Goal: Task Accomplishment & Management: Use online tool/utility

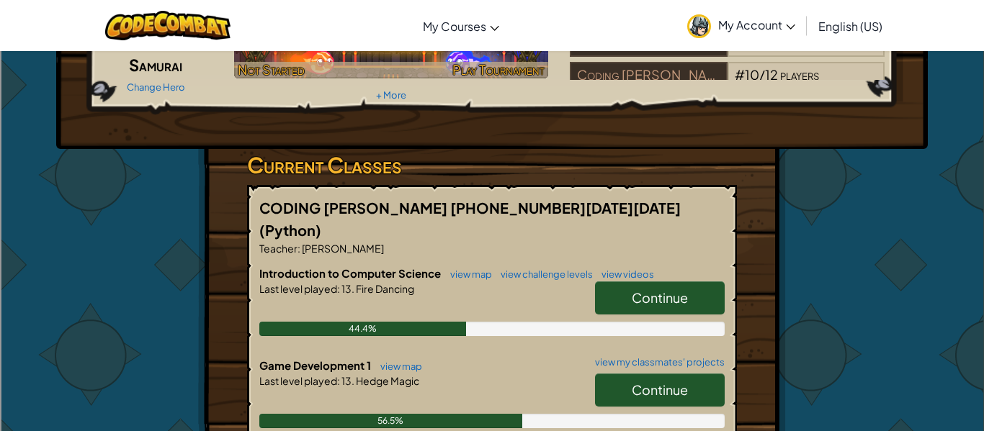
scroll to position [340, 0]
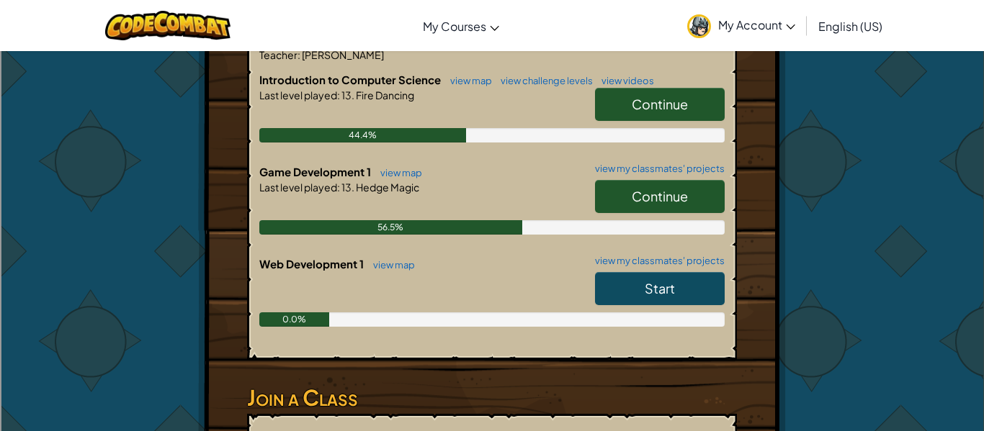
click at [617, 188] on link "Continue" at bounding box center [660, 196] width 130 height 33
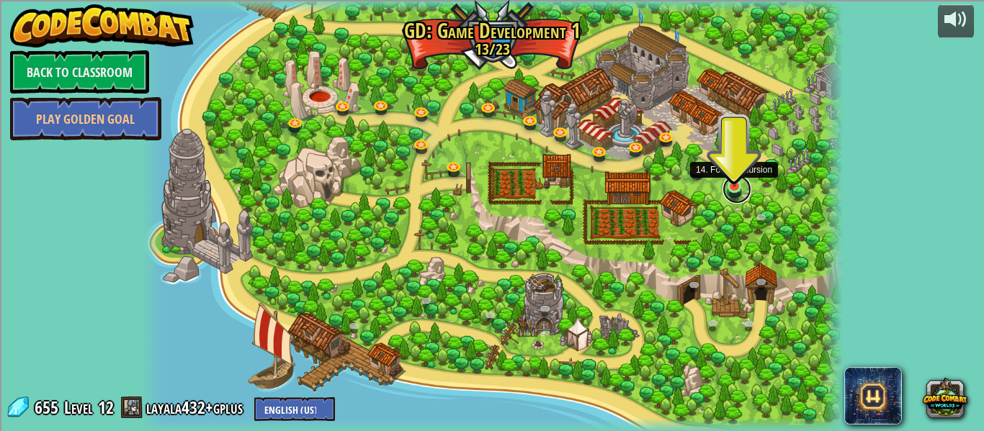
click at [732, 191] on link at bounding box center [736, 189] width 29 height 29
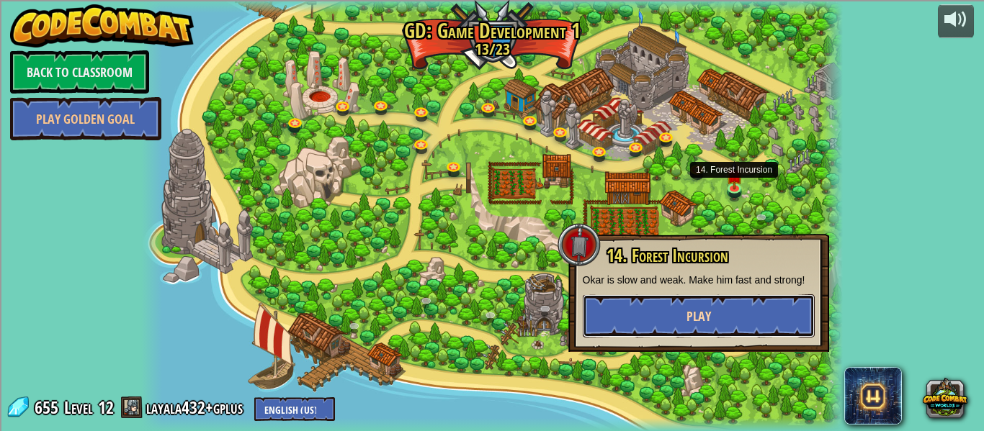
click at [720, 319] on button "Play" at bounding box center [699, 316] width 232 height 43
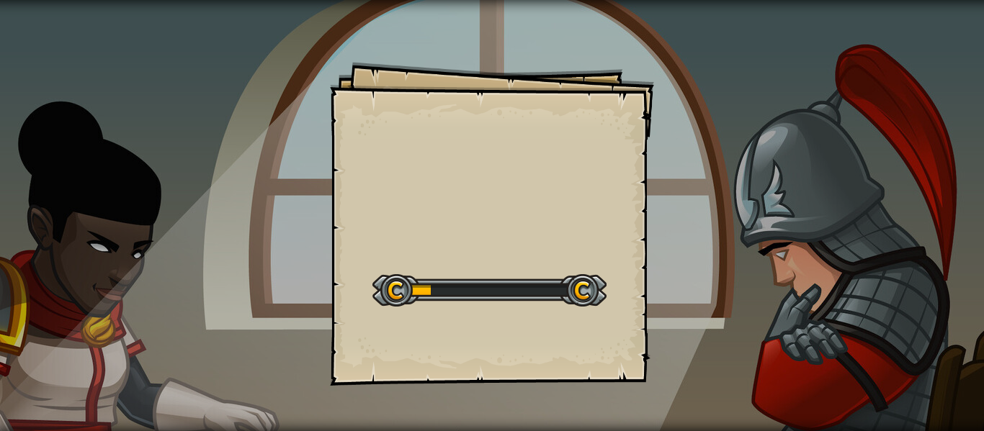
click at [416, 218] on div "Goals Start Level Error loading from server. Try refreshing the page. You'll ne…" at bounding box center [492, 224] width 324 height 324
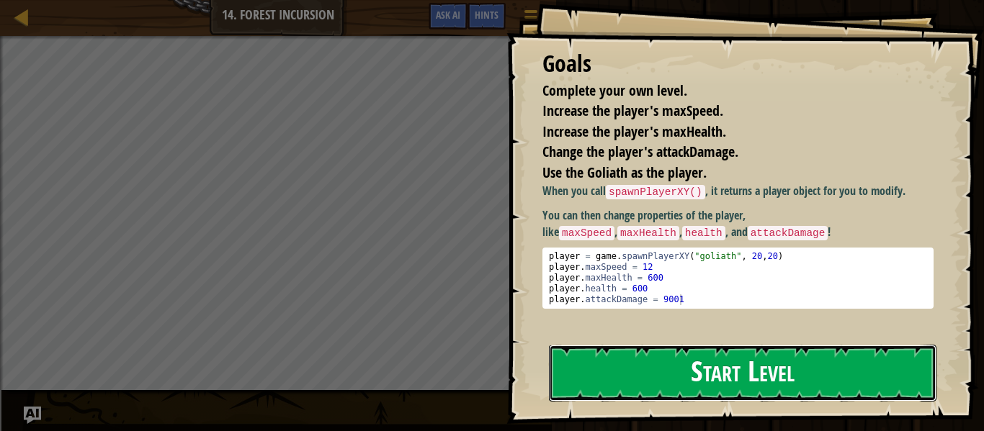
click at [622, 345] on button "Start Level" at bounding box center [742, 373] width 387 height 57
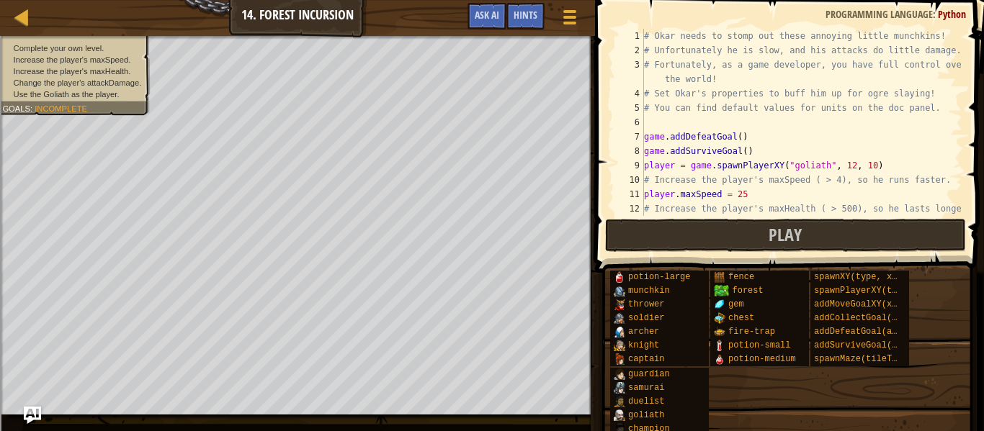
click at [663, 35] on div "# Okar needs to stomp out these annoying little munchkins! # Unfortunately he i…" at bounding box center [801, 144] width 321 height 230
type textarea "# Okar needs to stomp out these annoying little munchkins!"
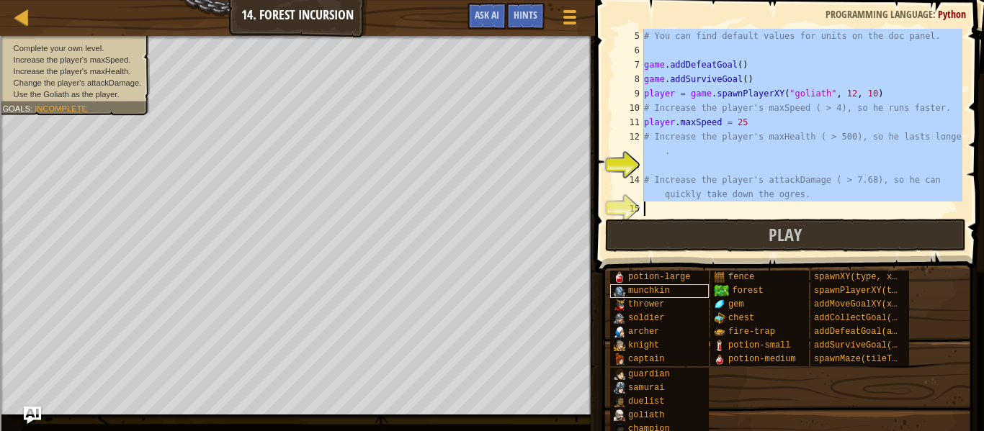
scroll to position [86, 0]
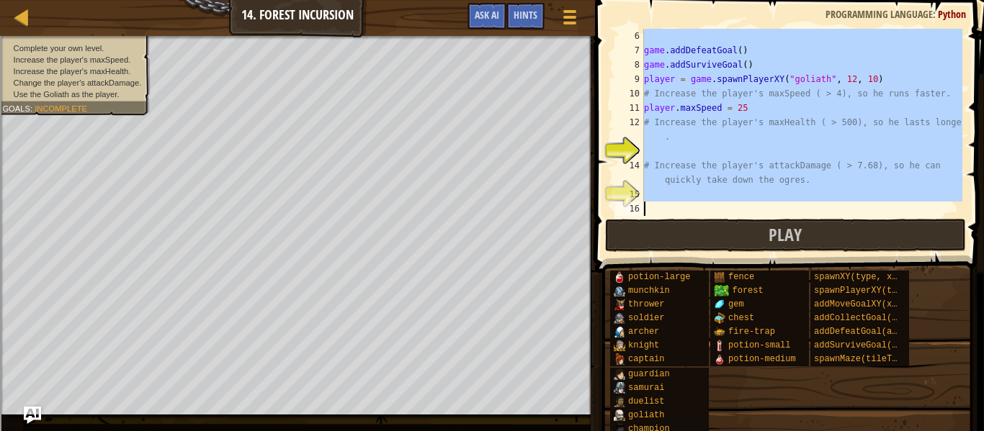
drag, startPoint x: 642, startPoint y: 32, endPoint x: 714, endPoint y: 217, distance: 197.9
paste textarea "player.attackDamage = 99"
type textarea "player.attackDamage = 99"
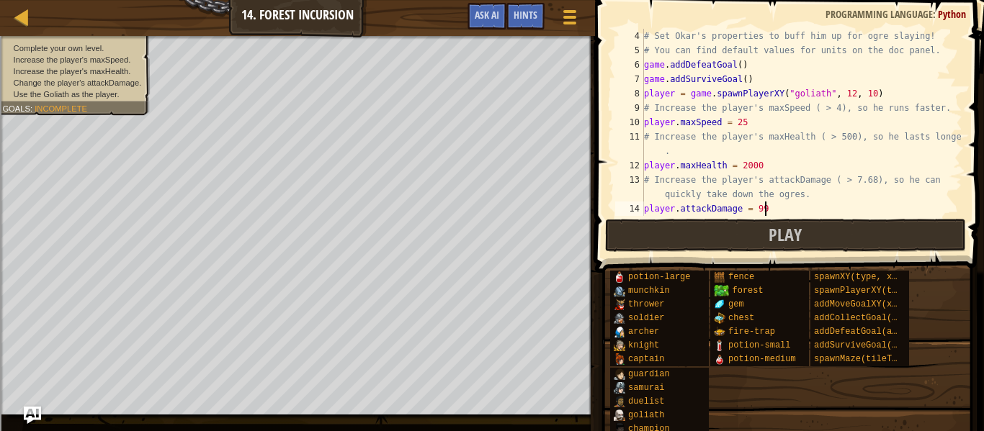
scroll to position [58, 0]
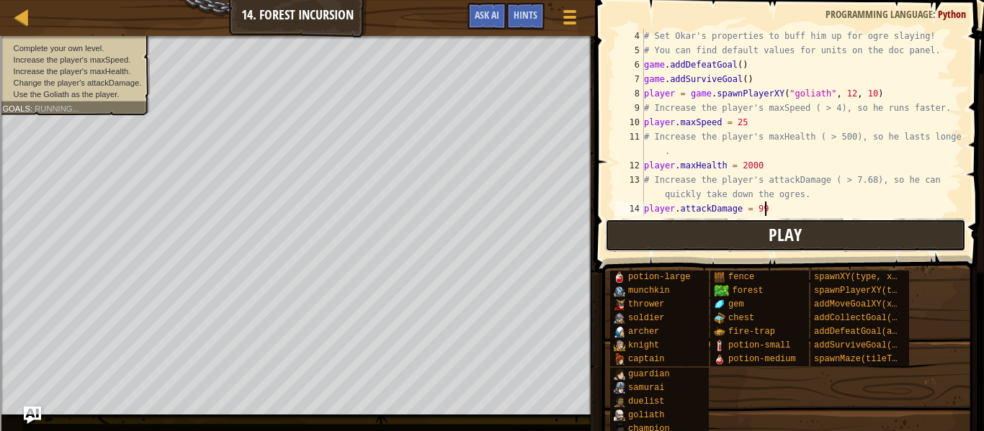
click at [726, 241] on button "Play" at bounding box center [785, 235] width 361 height 33
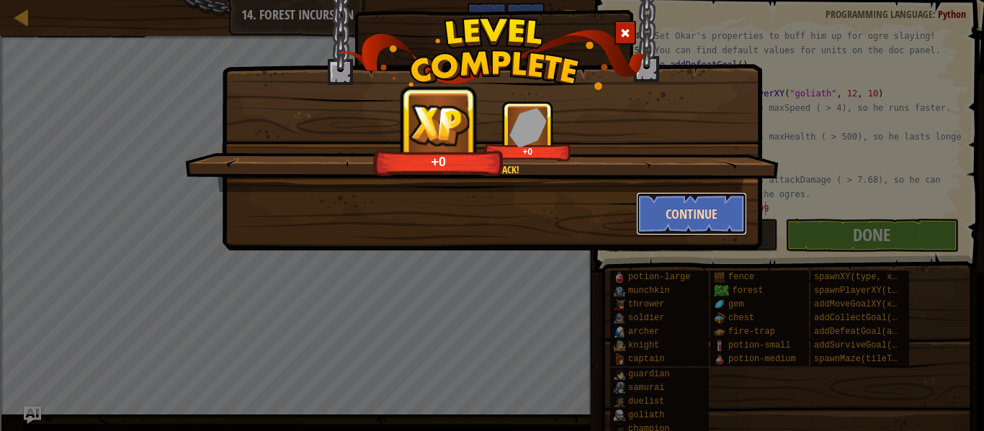
click at [691, 192] on button "Continue" at bounding box center [692, 213] width 112 height 43
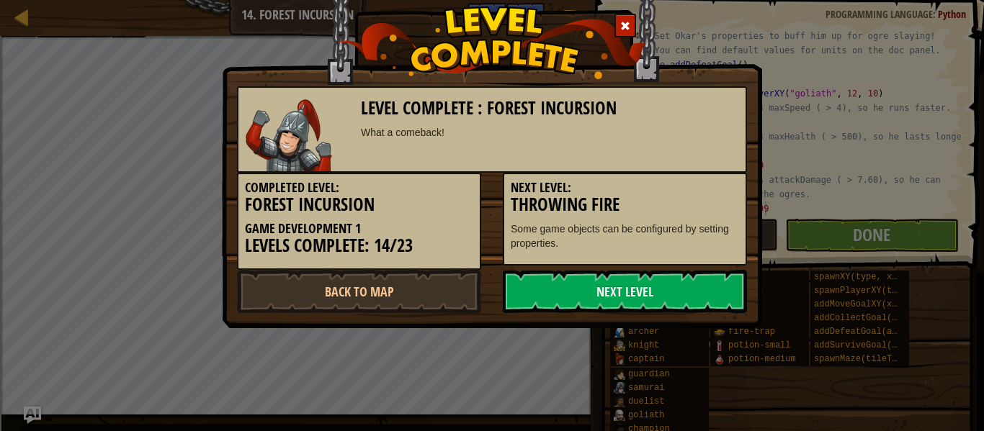
click at [680, 268] on div "Completed Level: Forest Incursion Game Development 1 Levels Complete: 14/23 Nex…" at bounding box center [492, 221] width 532 height 97
click at [678, 272] on link "Next Level" at bounding box center [625, 291] width 244 height 43
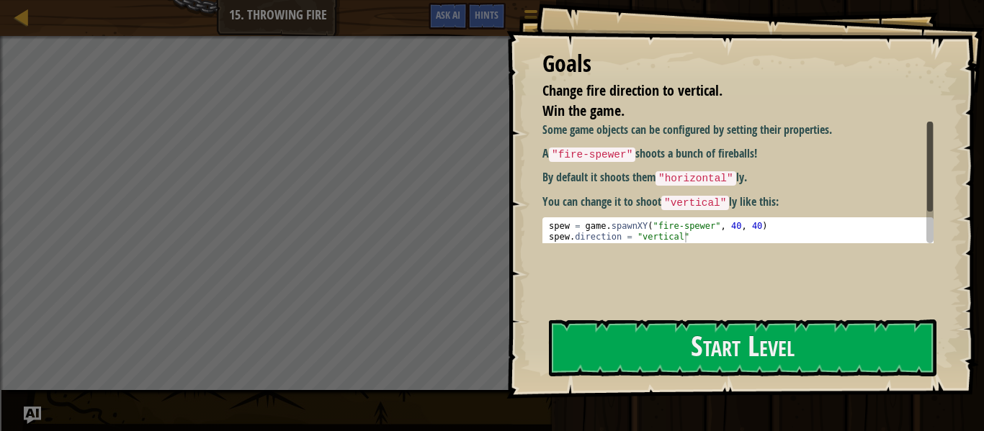
click at [573, 302] on div "Goals Change fire direction to vertical. Win the game. Some game objects can be…" at bounding box center [745, 199] width 478 height 399
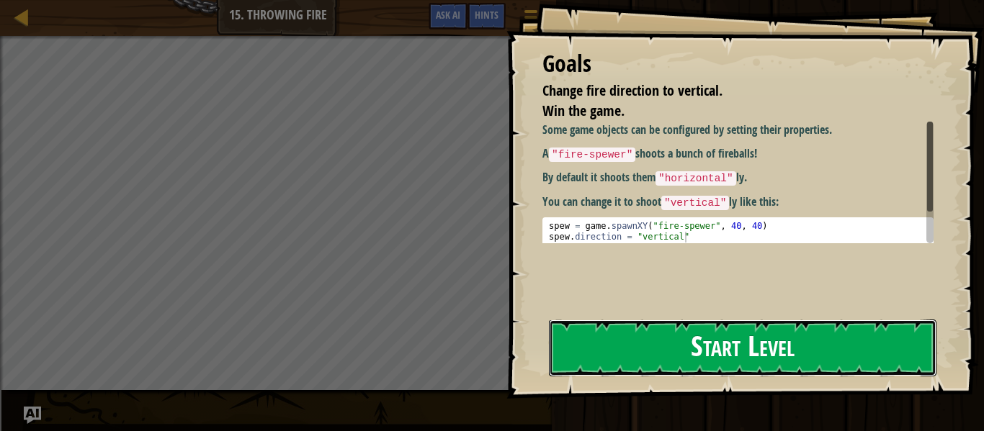
click at [604, 328] on button "Start Level" at bounding box center [742, 348] width 387 height 57
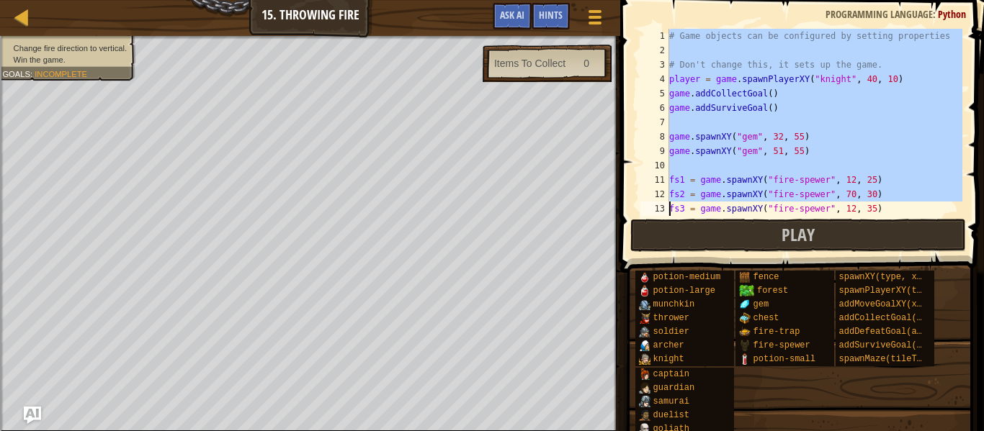
scroll to position [29, 0]
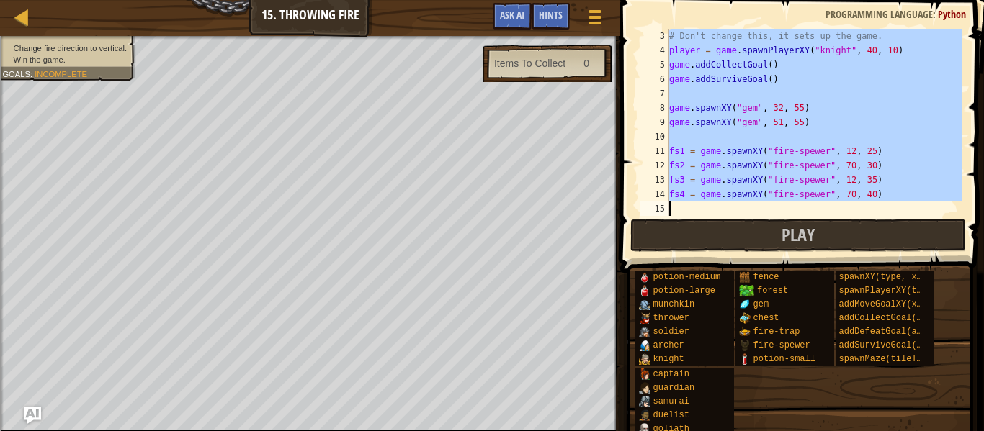
drag, startPoint x: 667, startPoint y: 34, endPoint x: 775, endPoint y: 210, distance: 206.9
paste textarea "# Now play the game and collect the gems!"
type textarea "# Now play the game and collect the gems!"
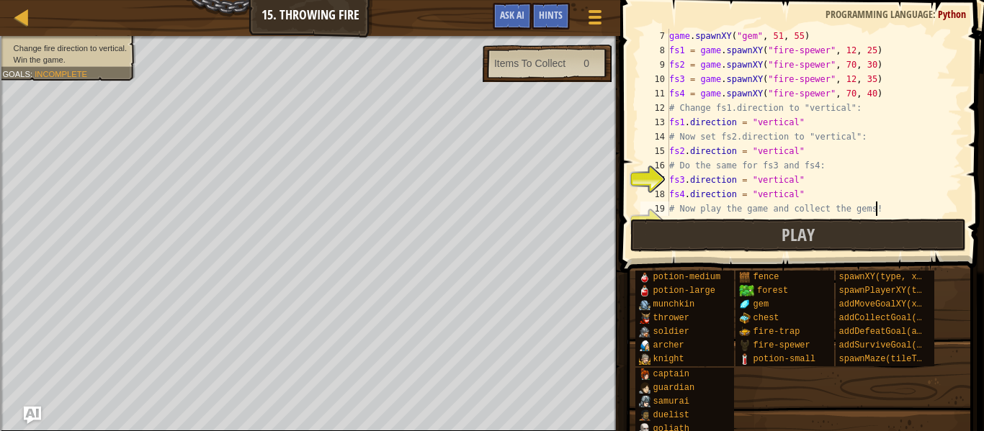
scroll to position [86, 0]
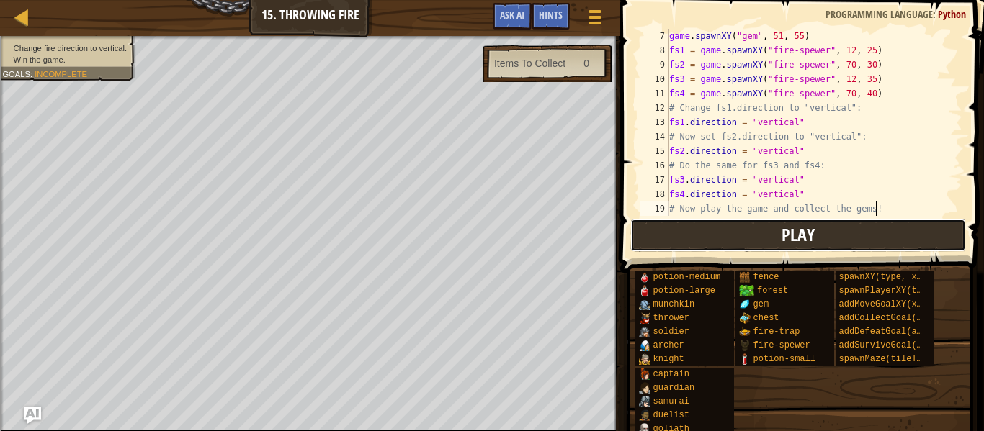
click at [672, 234] on button "Play" at bounding box center [798, 235] width 336 height 33
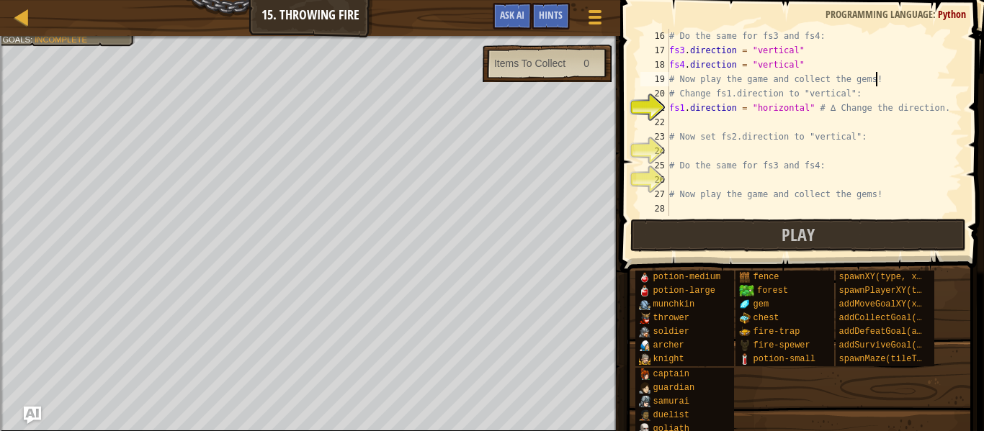
scroll to position [216, 0]
click at [670, 248] on button "Play" at bounding box center [798, 235] width 336 height 33
click at [717, 233] on button "Play" at bounding box center [798, 235] width 336 height 33
